Goal: Transaction & Acquisition: Subscribe to service/newsletter

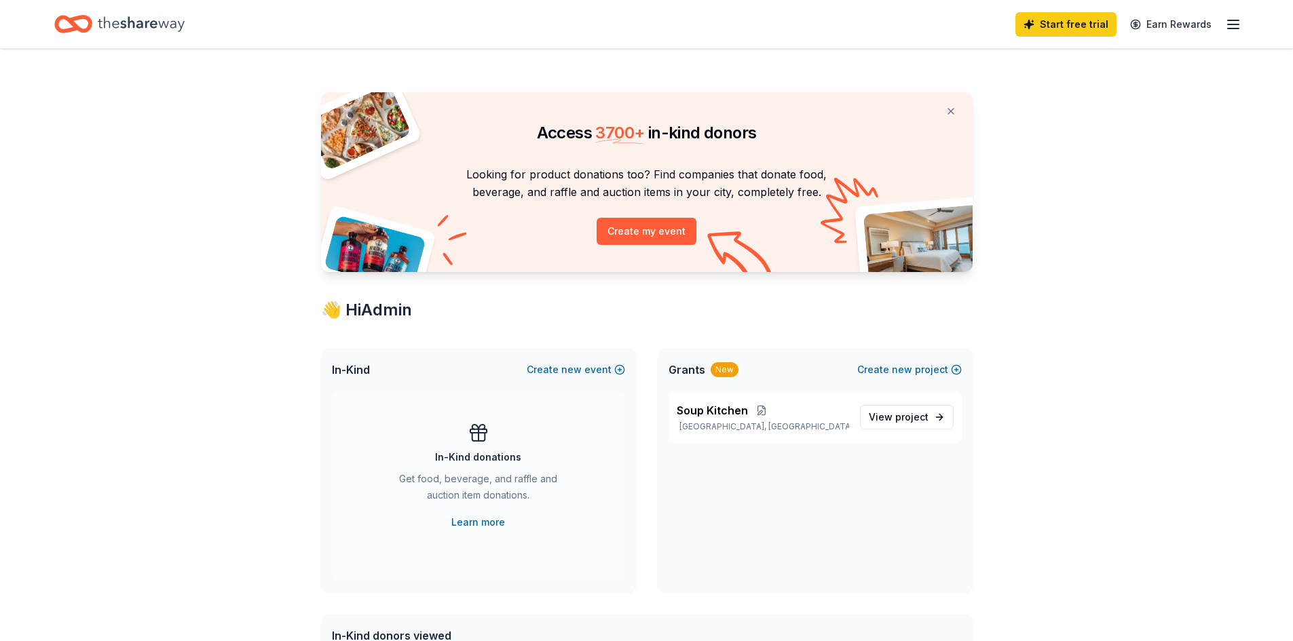
click at [1233, 20] on line "button" at bounding box center [1233, 20] width 11 height 0
click at [1232, 26] on icon "button" at bounding box center [1233, 24] width 16 height 16
click at [903, 419] on span "project" at bounding box center [911, 417] width 33 height 12
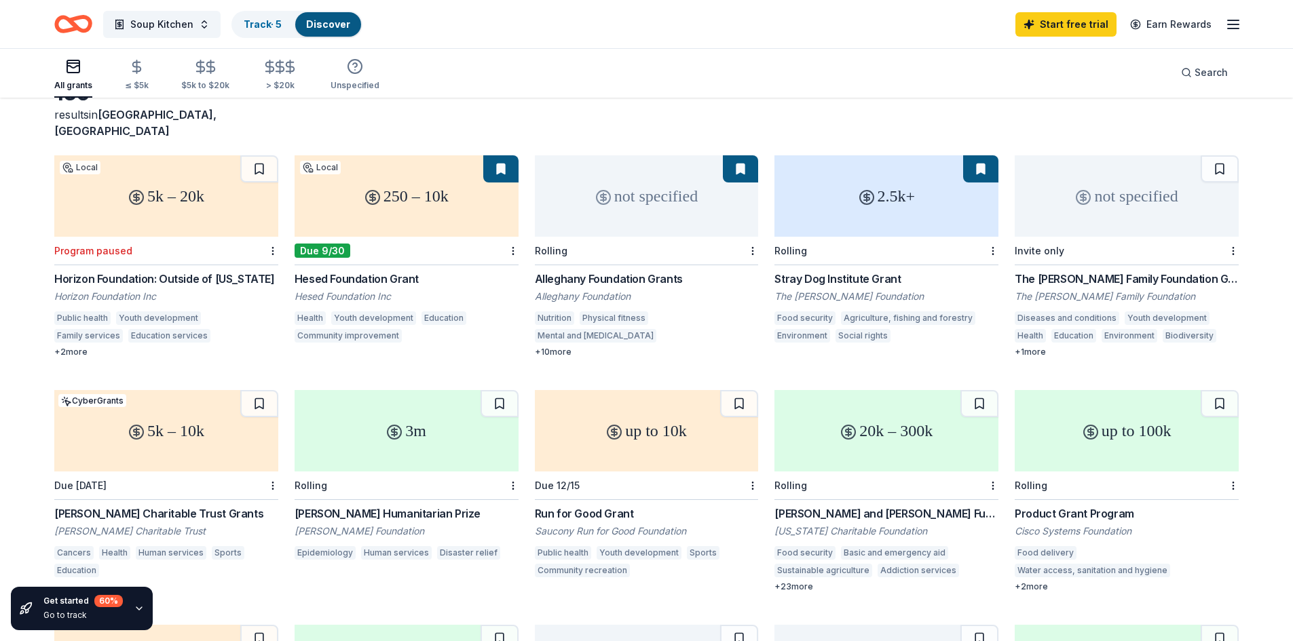
scroll to position [63, 0]
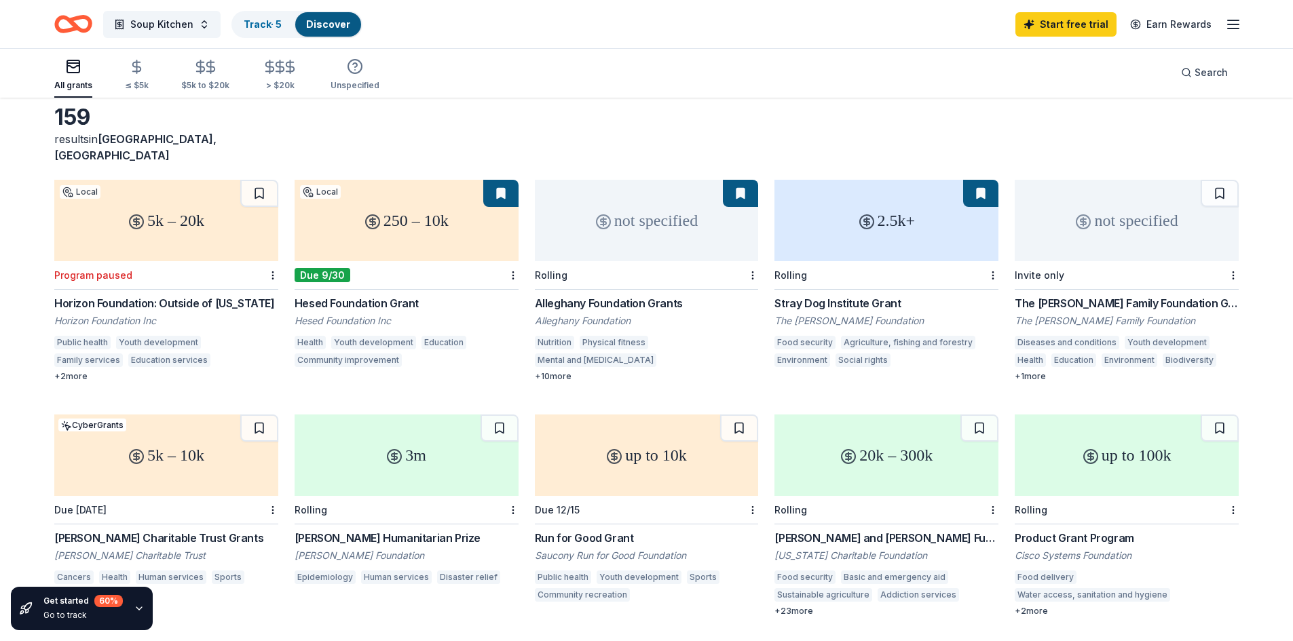
click at [1084, 295] on div "The [PERSON_NAME] Family Foundation Grant" at bounding box center [1127, 303] width 224 height 16
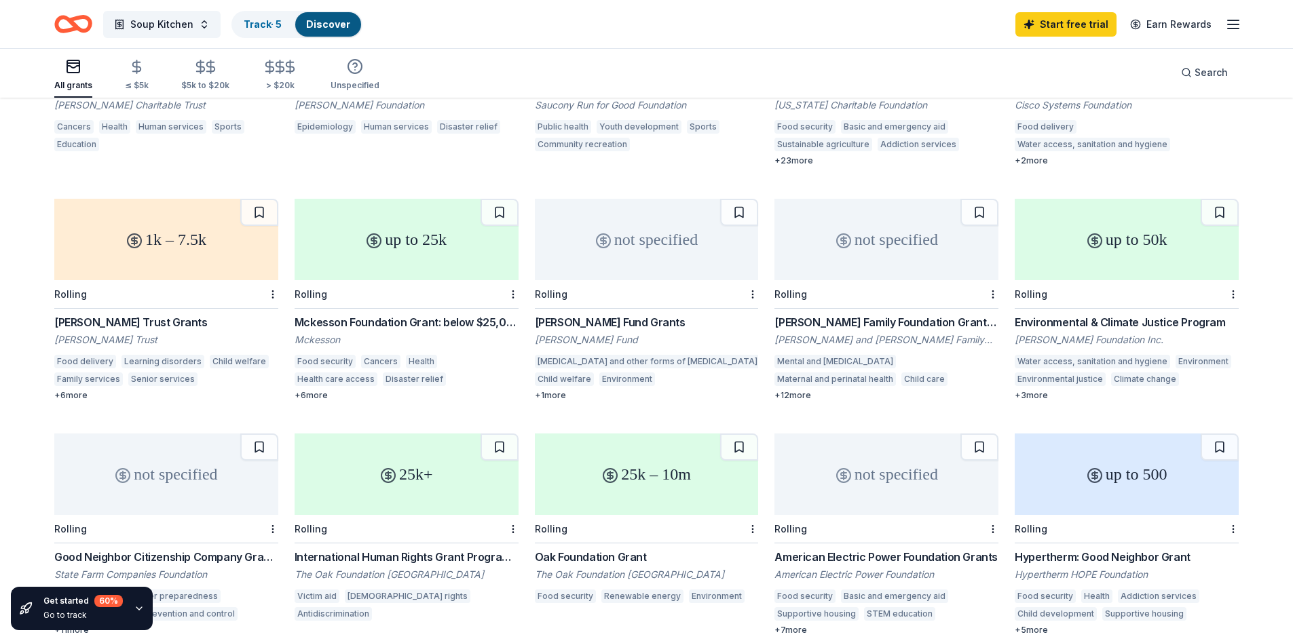
scroll to position [538, 0]
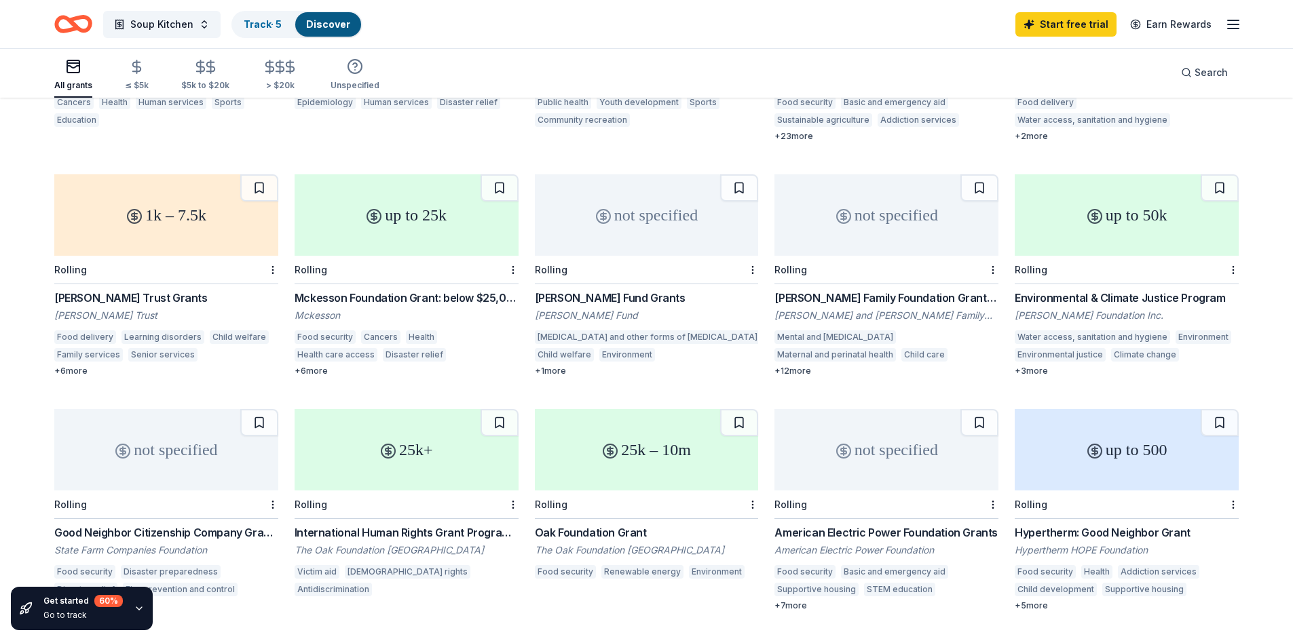
click at [548, 366] on div "+ 1 more" at bounding box center [647, 371] width 224 height 11
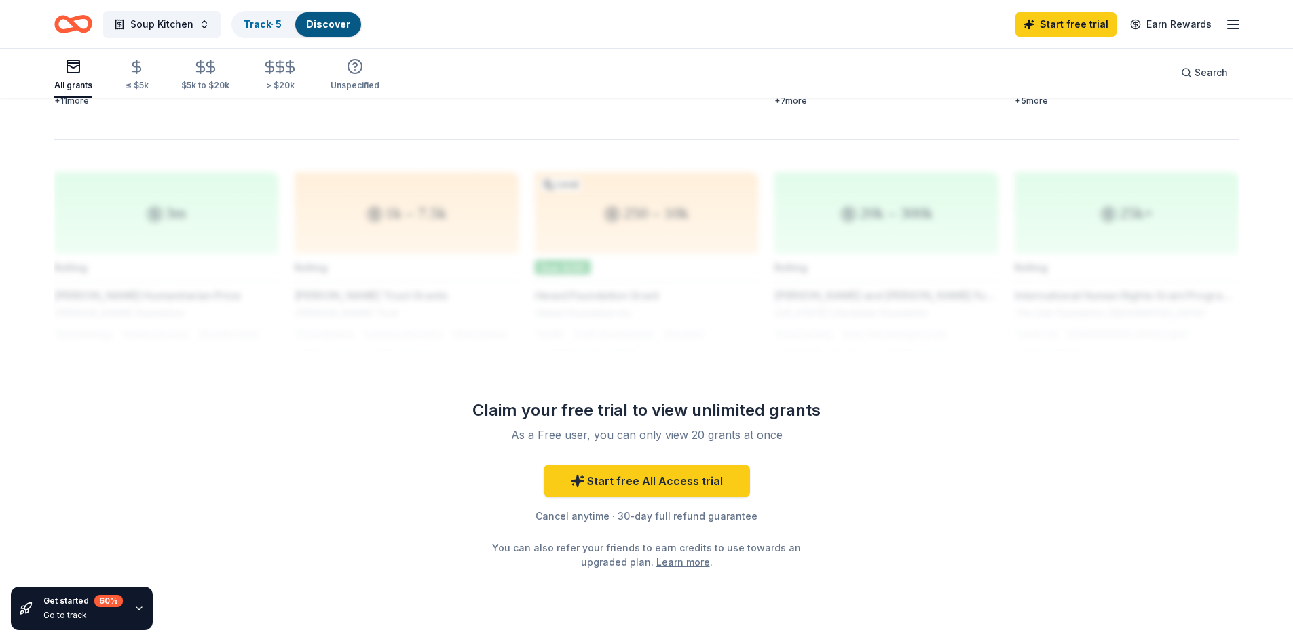
scroll to position [1069, 0]
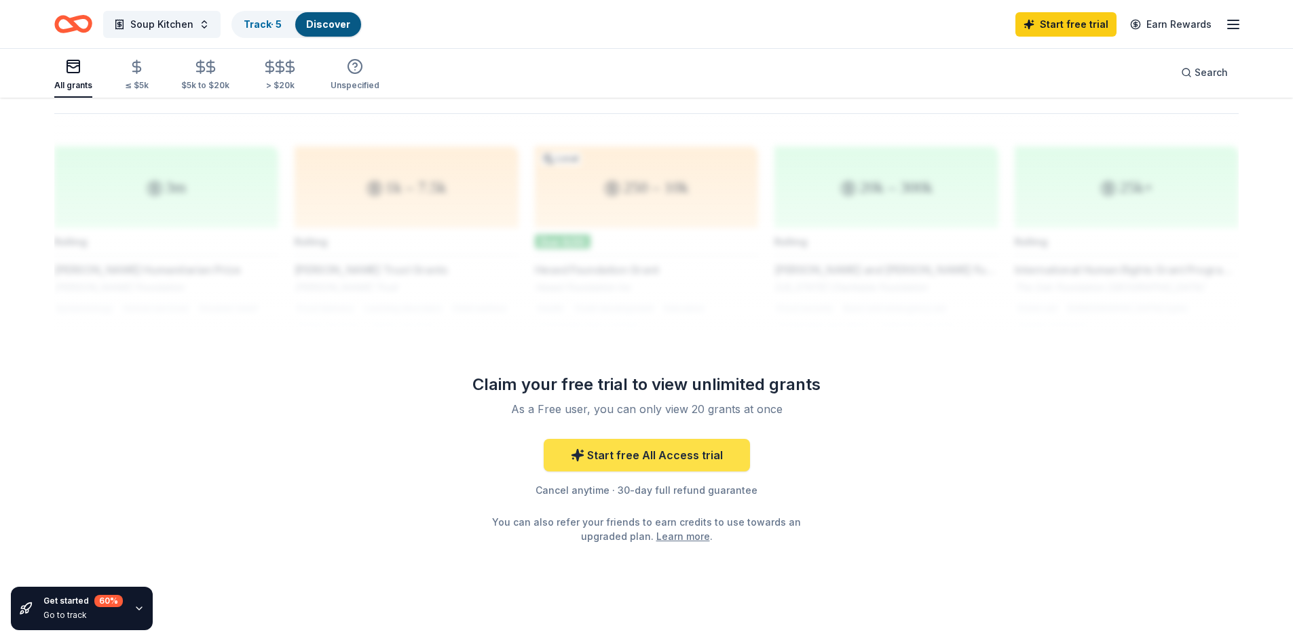
click at [640, 441] on link "Start free All Access trial" at bounding box center [647, 455] width 206 height 33
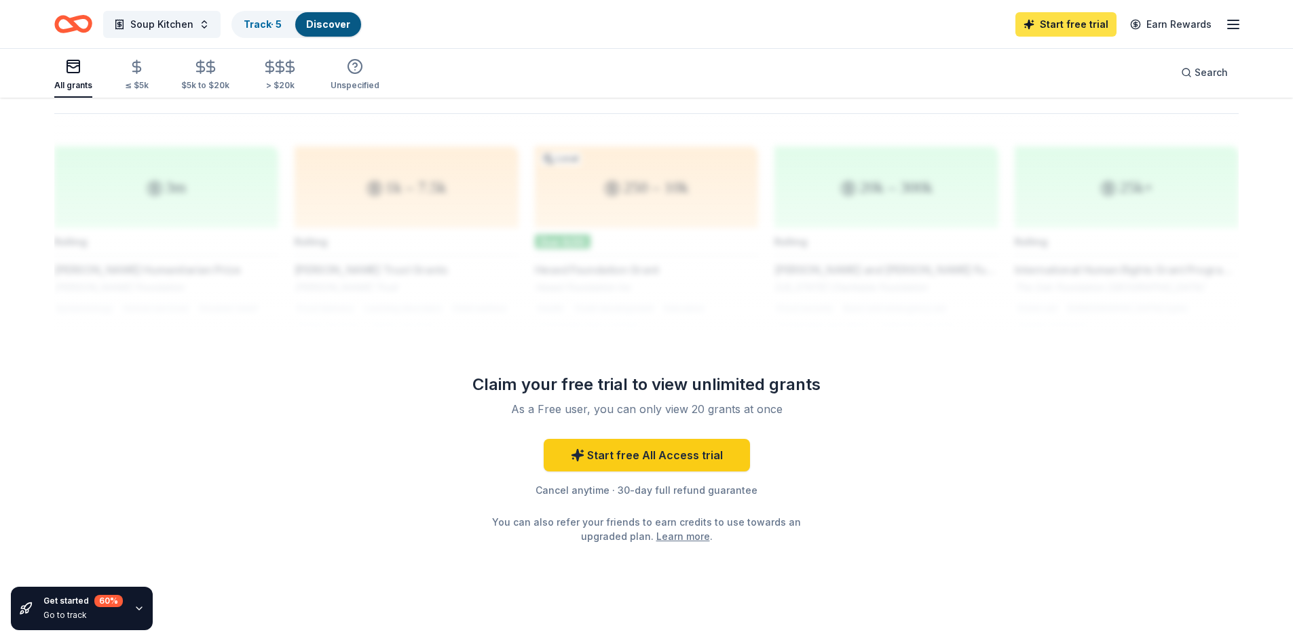
click at [1057, 27] on link "Start free trial" at bounding box center [1065, 24] width 101 height 24
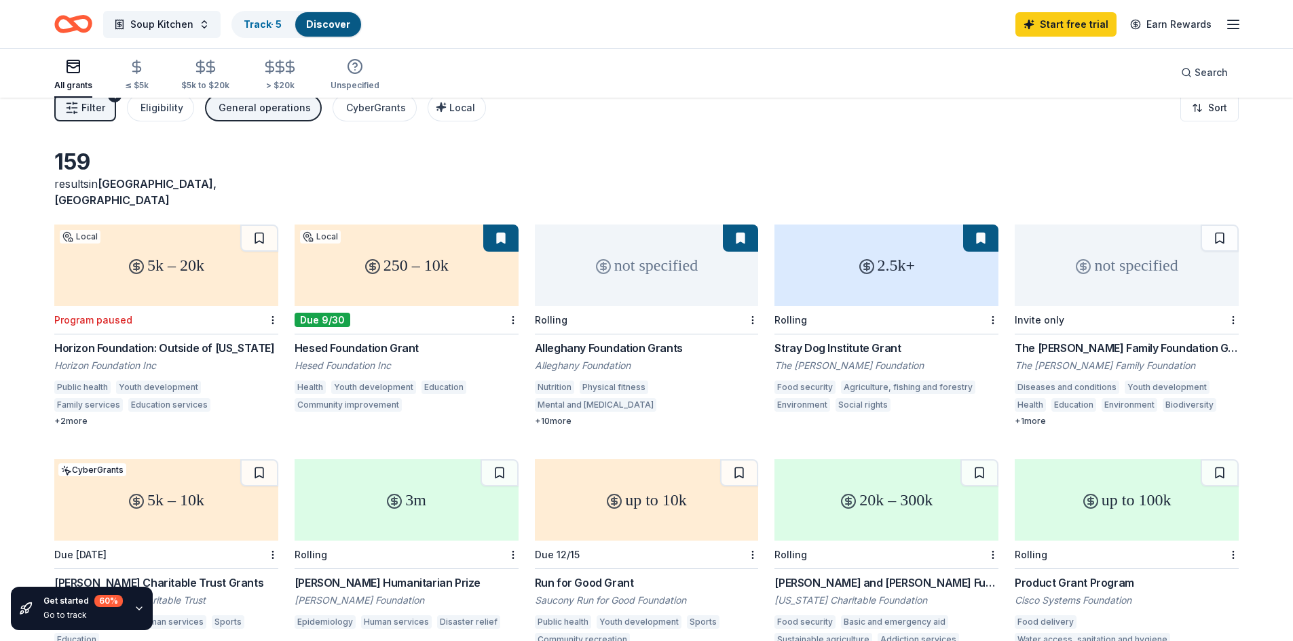
scroll to position [0, 0]
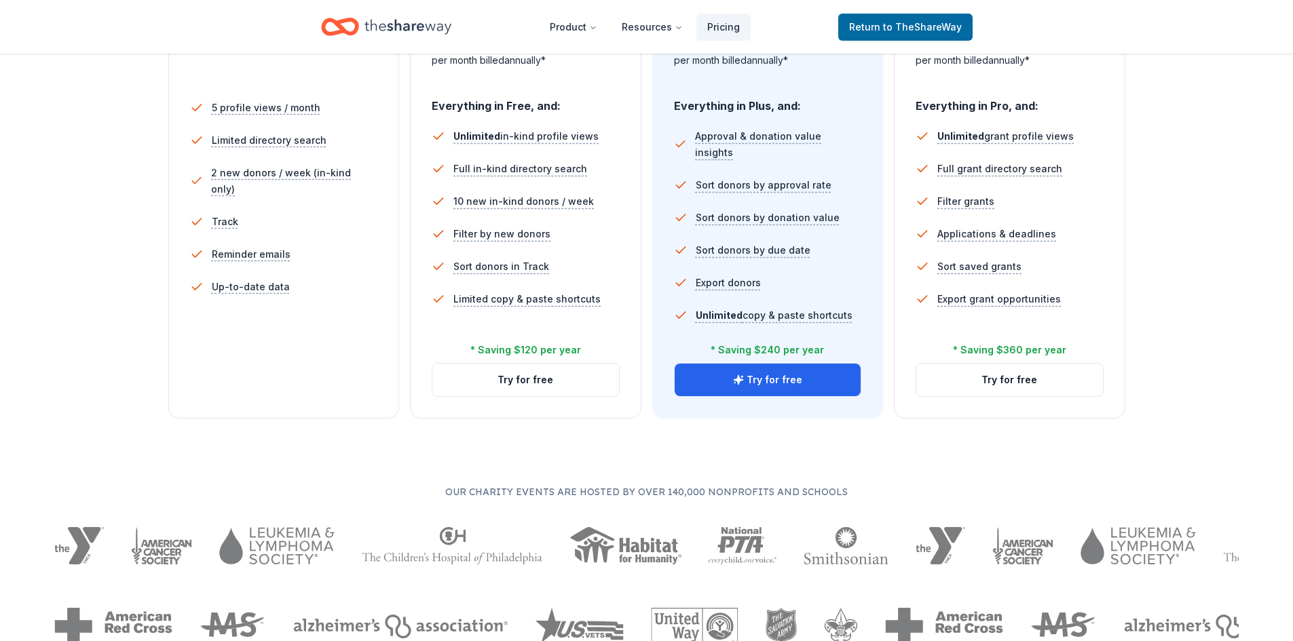
scroll to position [407, 0]
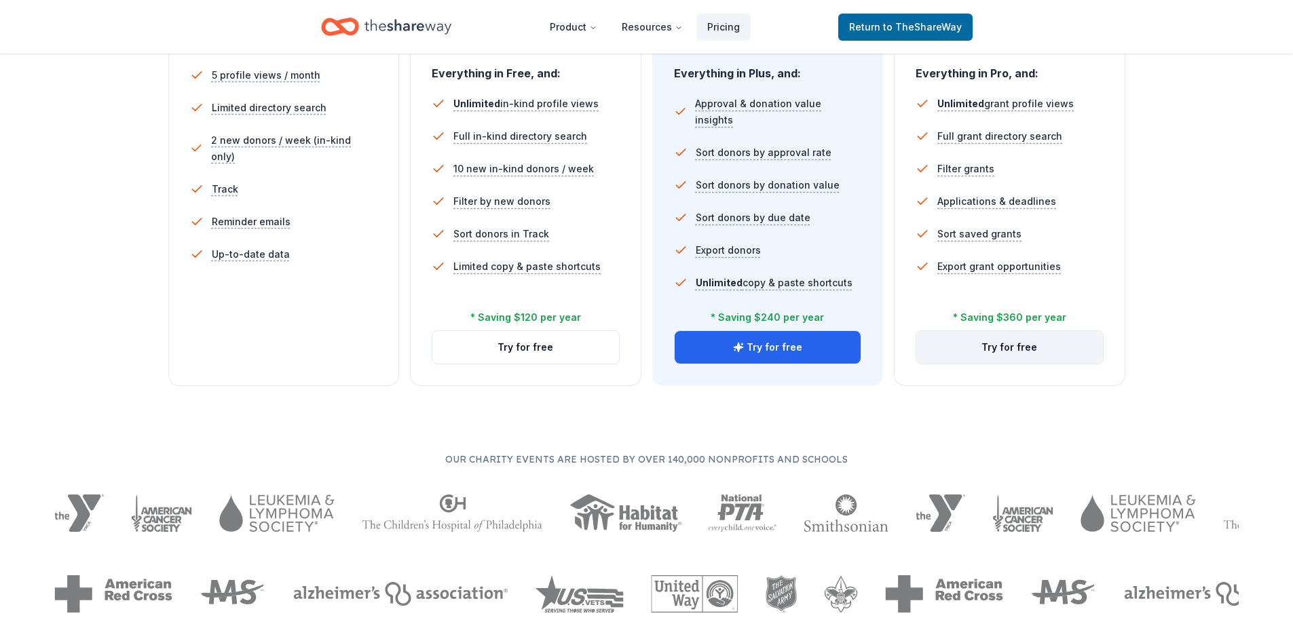
click at [998, 348] on button "Try for free" at bounding box center [1009, 347] width 187 height 33
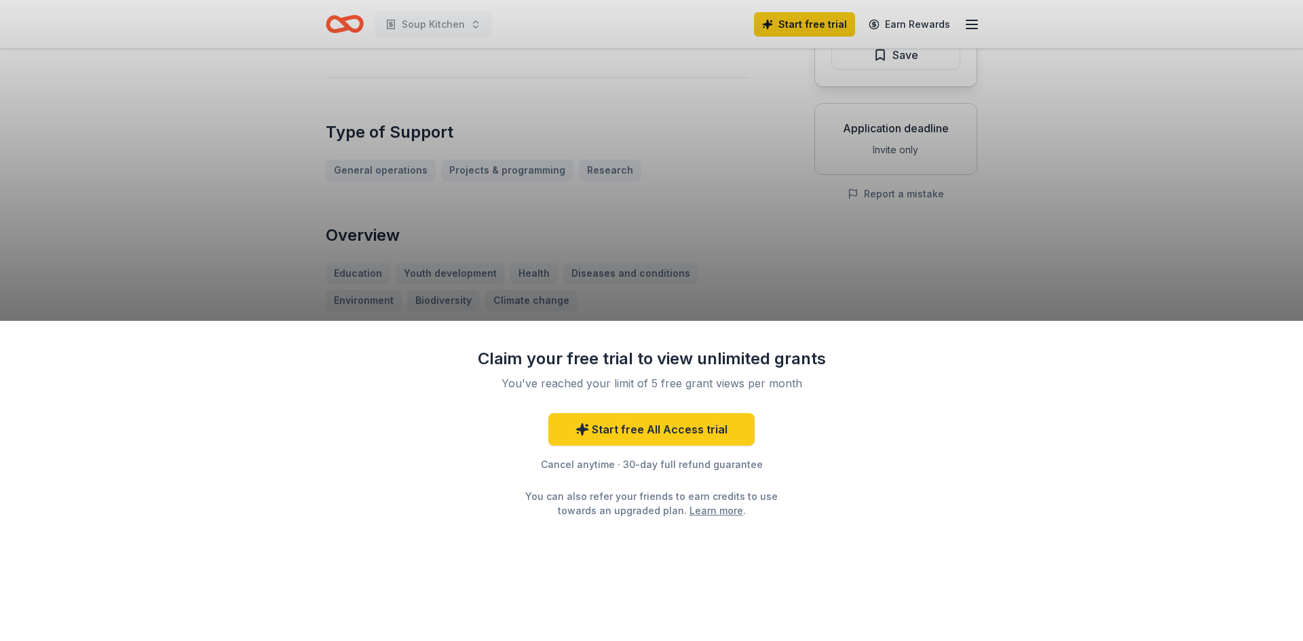
scroll to position [204, 0]
click at [700, 288] on div "Claim your free trial to view unlimited grants You've reached your limit of 5 f…" at bounding box center [651, 320] width 1303 height 641
